Goal: Information Seeking & Learning: Check status

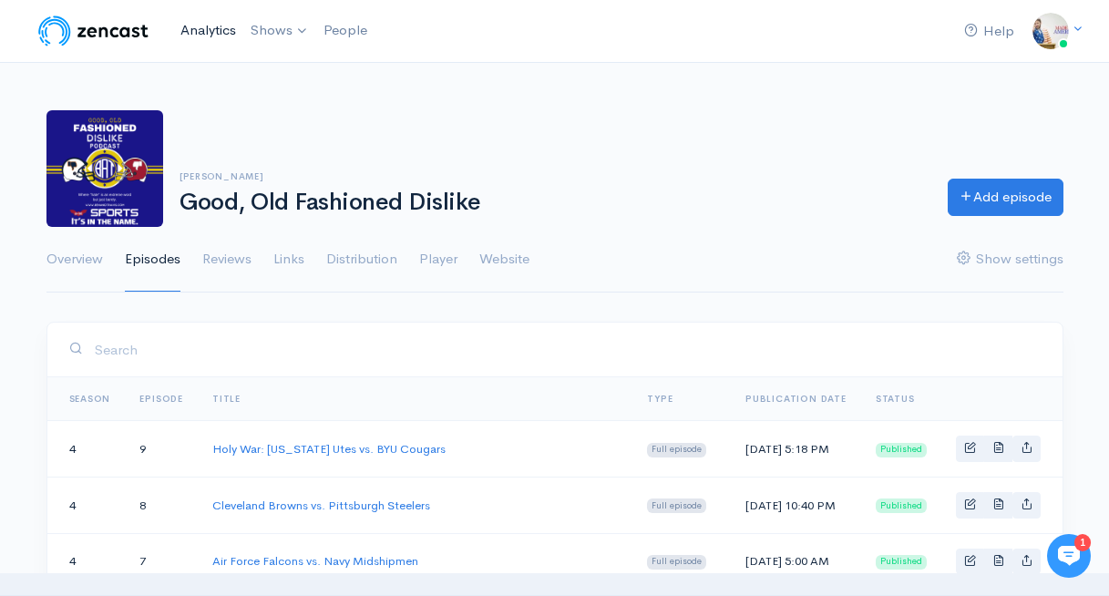
click at [197, 31] on link "Analytics" at bounding box center [208, 30] width 70 height 39
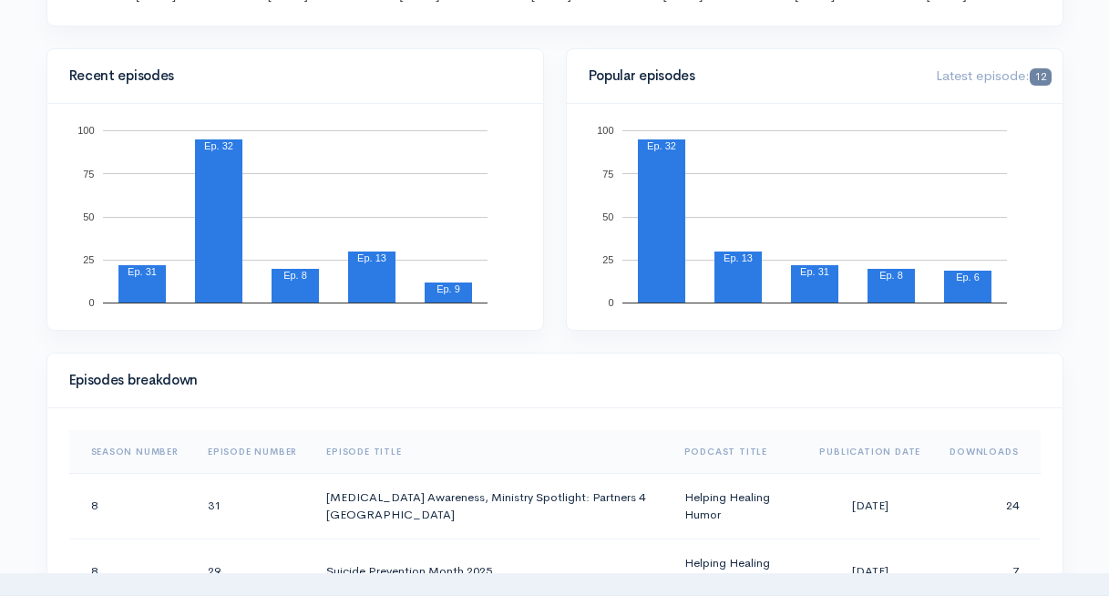
scroll to position [657, 0]
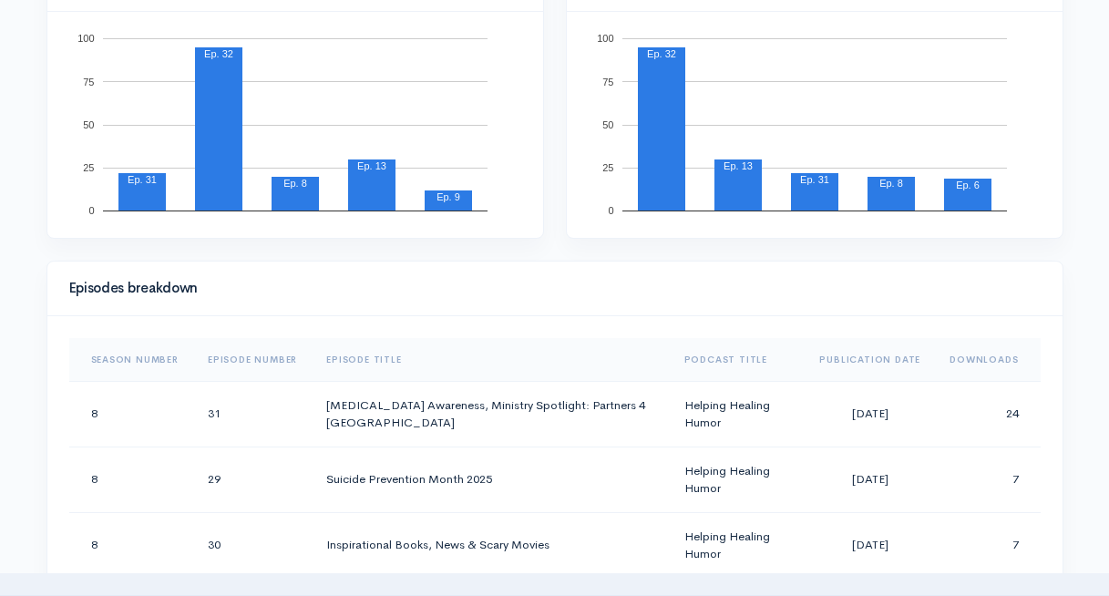
click at [978, 362] on th "Downloads" at bounding box center [987, 360] width 105 height 44
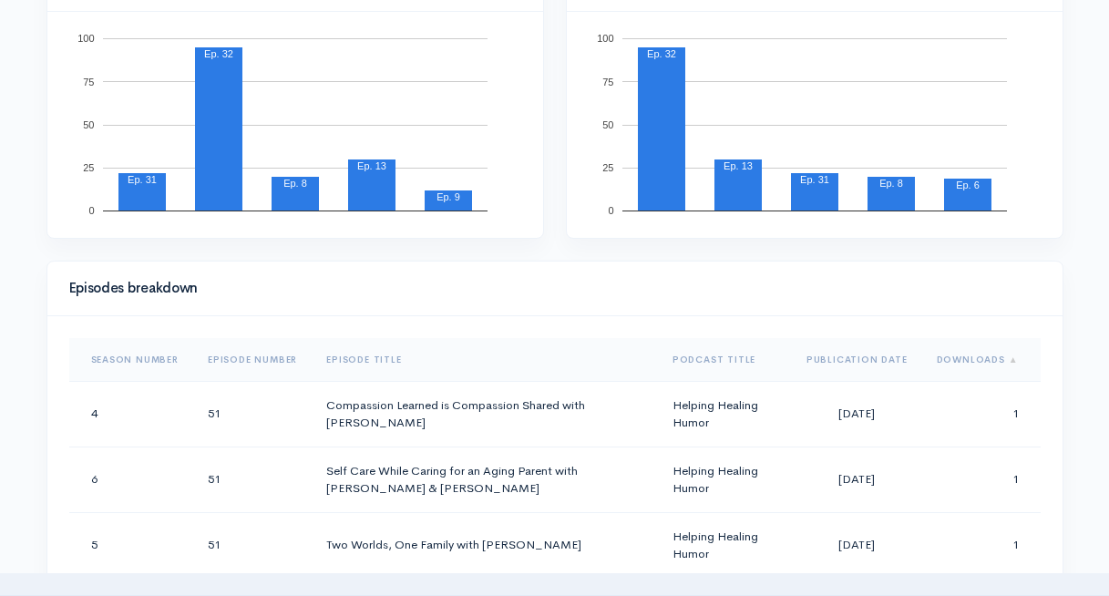
click at [978, 362] on th "Downloads" at bounding box center [981, 360] width 118 height 44
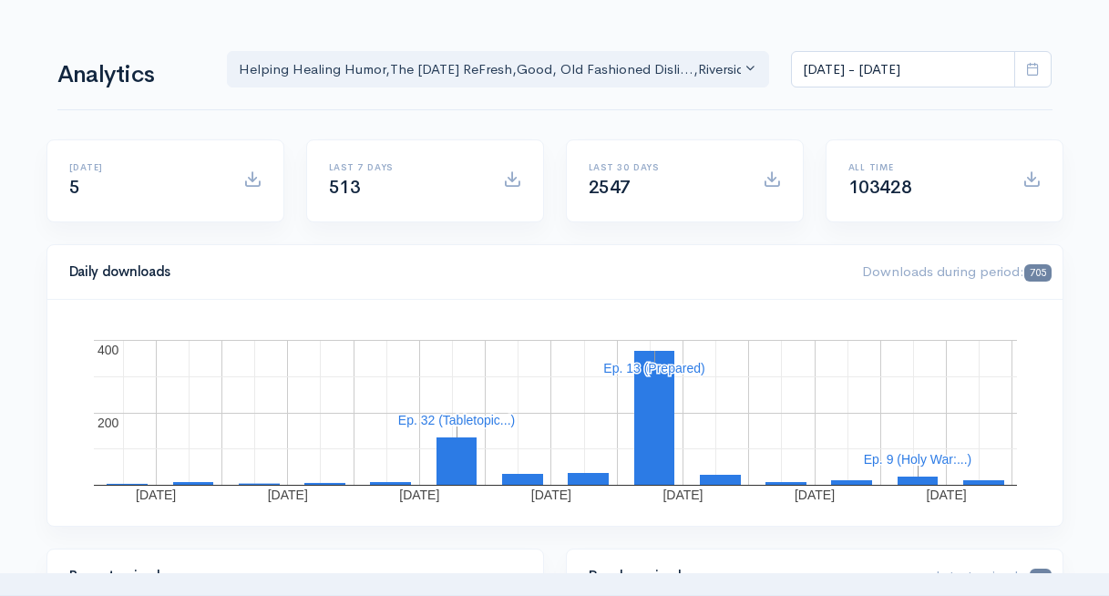
scroll to position [0, 0]
